Goal: Find specific page/section: Find specific page/section

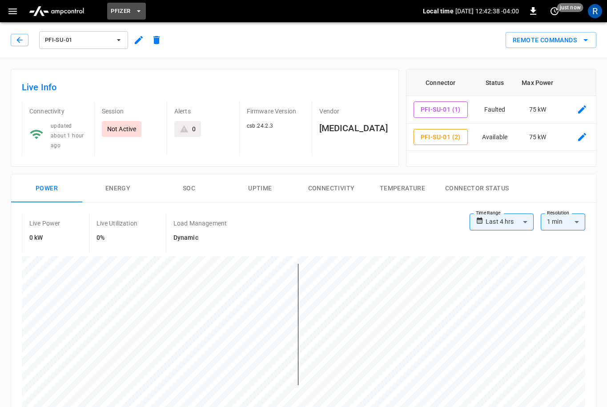
click at [124, 6] on span "Pfizer" at bounding box center [121, 11] width 20 height 10
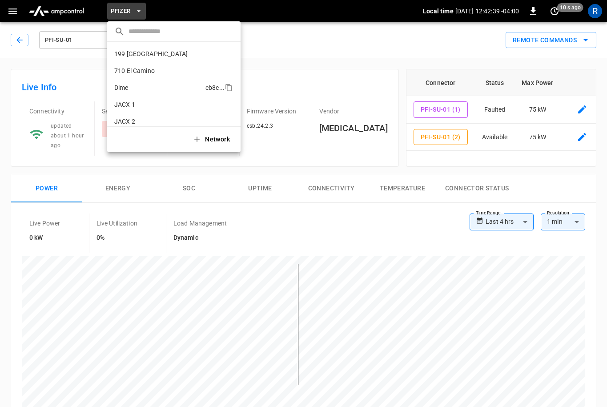
click at [155, 92] on li "Dime cb8c ..." at bounding box center [173, 87] width 133 height 17
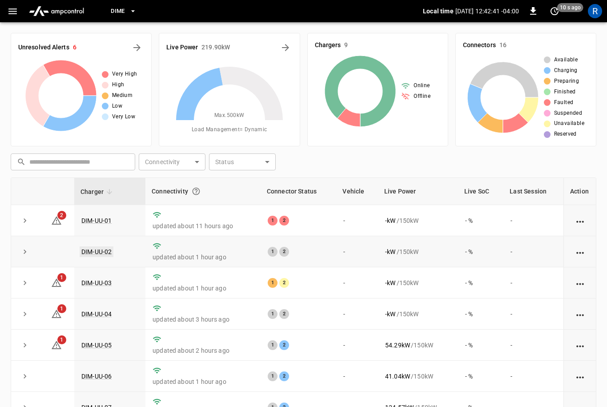
click at [90, 249] on link "DIM-UU-02" at bounding box center [97, 251] width 34 height 11
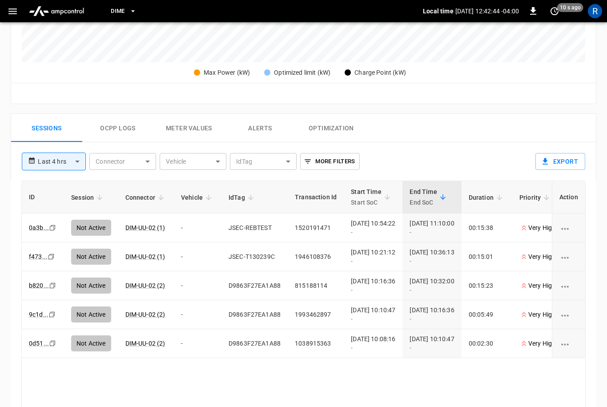
scroll to position [346, 0]
